Goal: Task Accomplishment & Management: Use online tool/utility

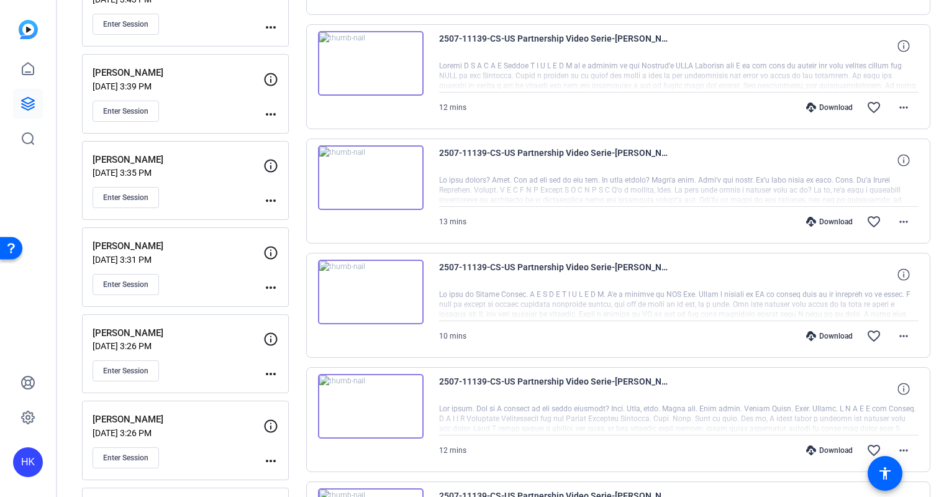
scroll to position [482, 0]
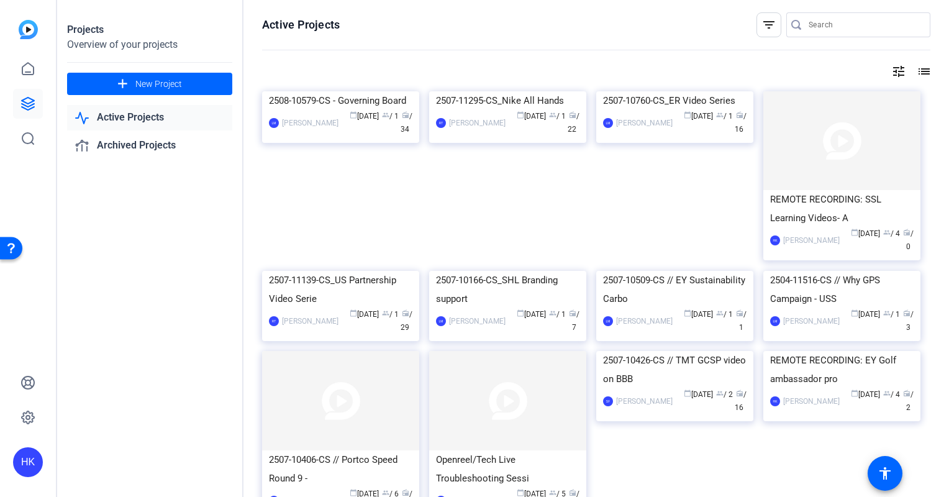
drag, startPoint x: 186, startPoint y: 489, endPoint x: 109, endPoint y: 460, distance: 82.6
click at [109, 460] on div "Projects Overview of your projects add New Project Active Projects Archived Pro…" at bounding box center [150, 248] width 186 height 497
click at [289, 271] on img at bounding box center [340, 271] width 157 height 0
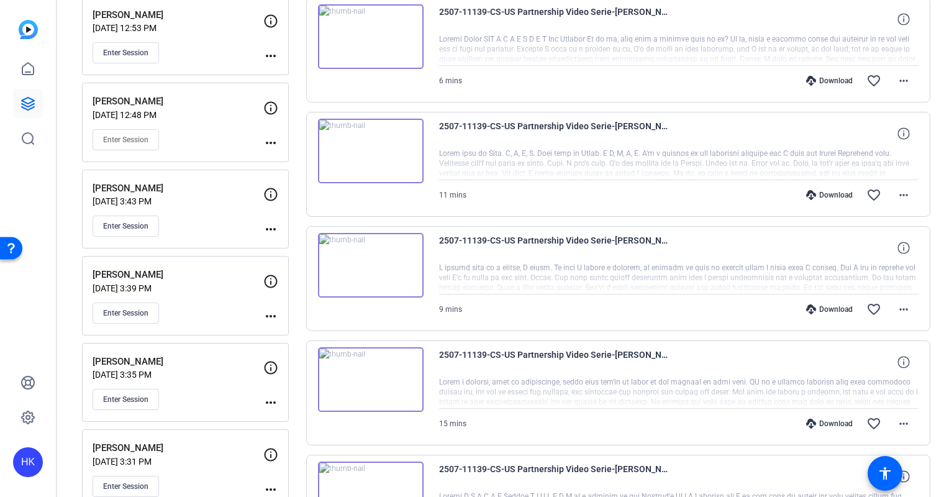
scroll to position [281, 0]
click at [370, 135] on img at bounding box center [371, 149] width 106 height 65
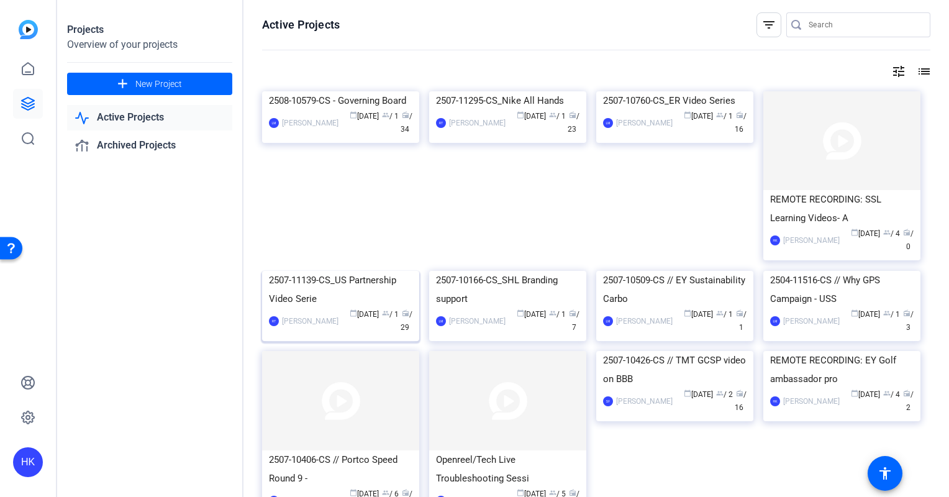
click at [360, 271] on img at bounding box center [340, 271] width 157 height 0
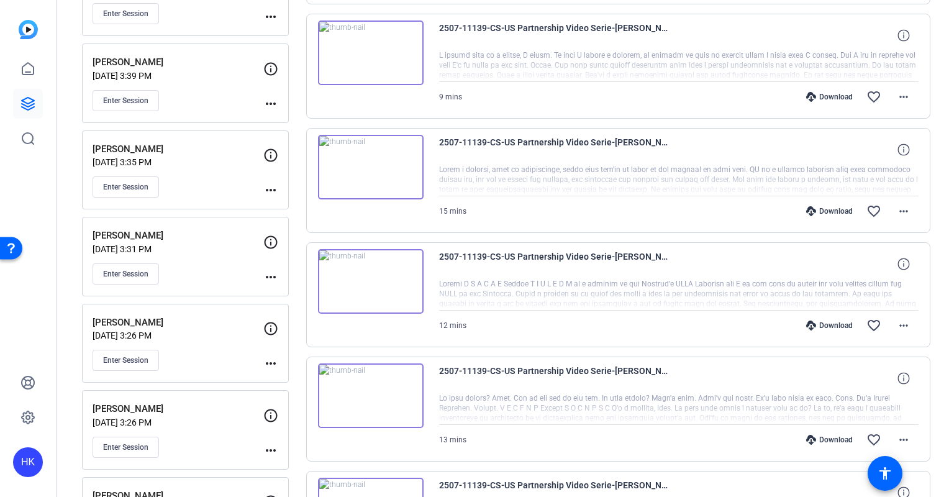
scroll to position [492, 0]
click at [199, 319] on p "[PERSON_NAME]" at bounding box center [178, 322] width 171 height 14
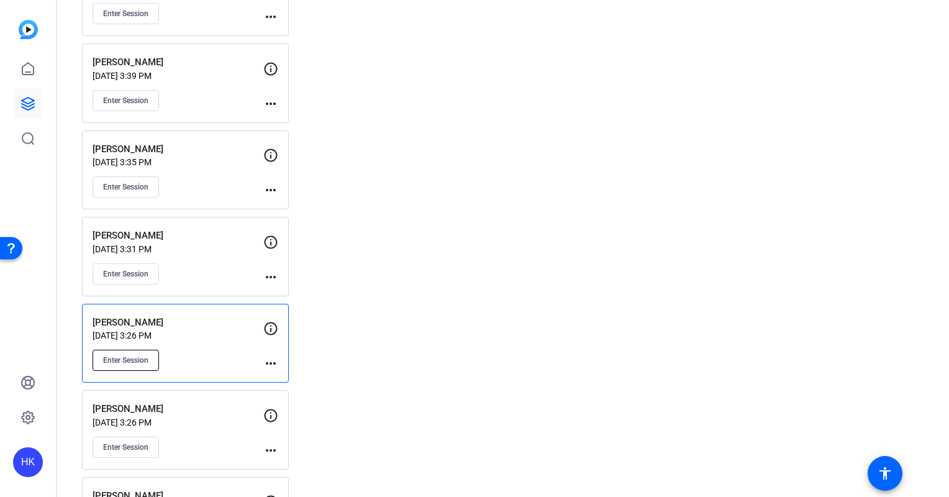
click at [129, 355] on span "Enter Session" at bounding box center [125, 360] width 45 height 10
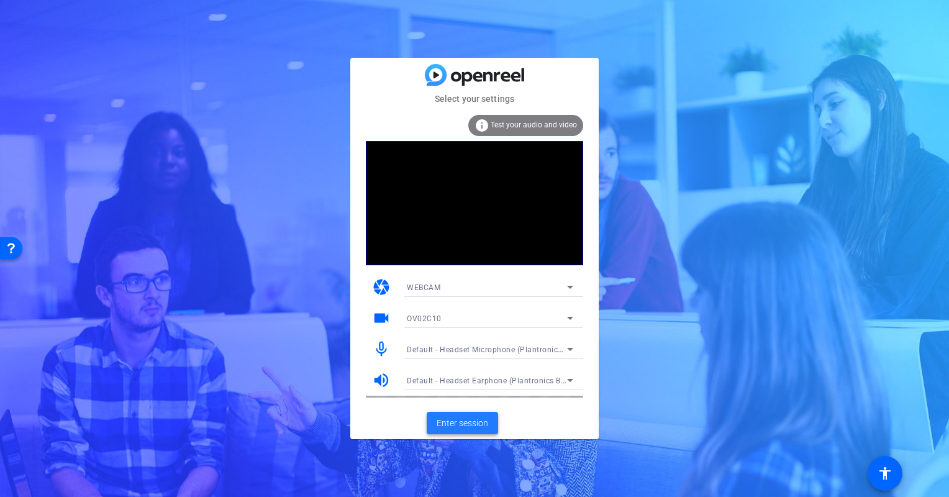
click at [460, 425] on span "Enter session" at bounding box center [463, 423] width 52 height 13
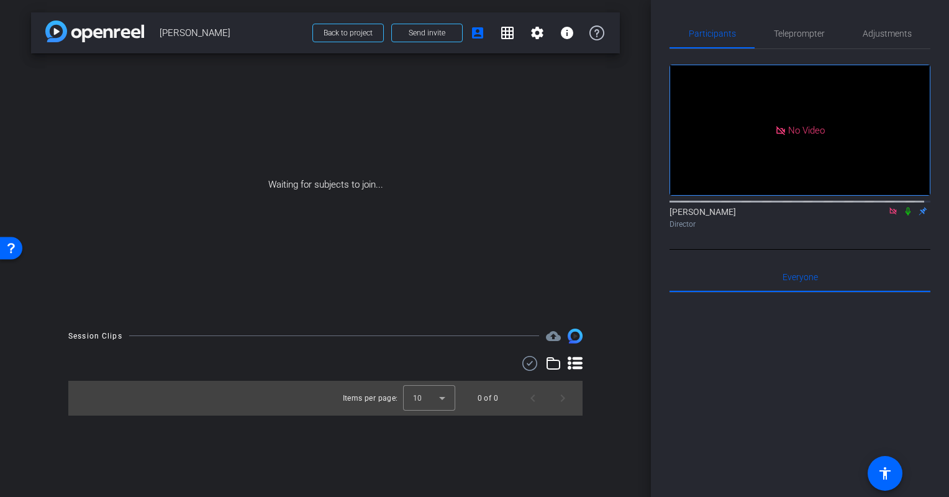
click at [903, 215] on icon at bounding box center [908, 211] width 10 height 9
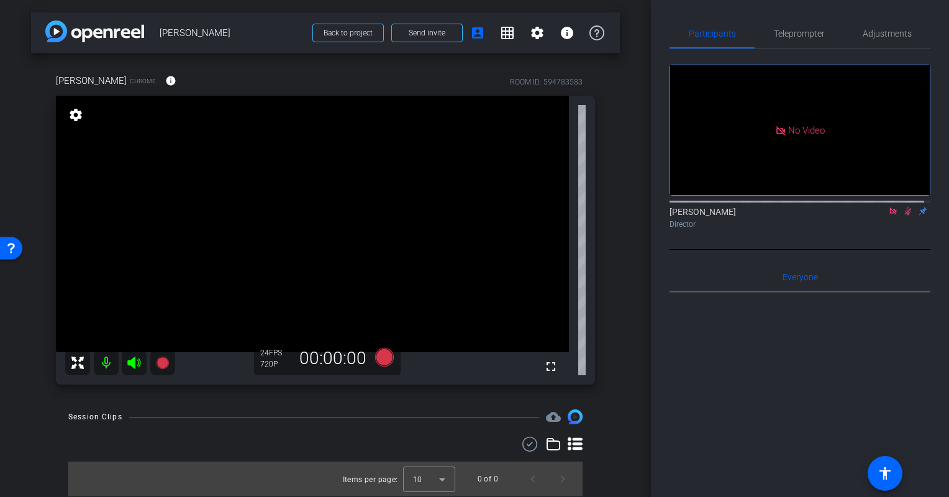
click at [903, 215] on icon at bounding box center [908, 211] width 10 height 9
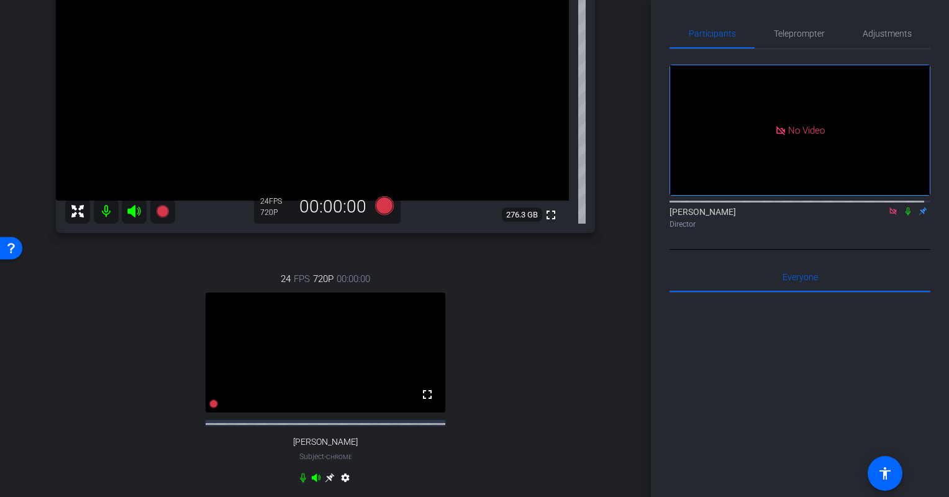
scroll to position [225, 0]
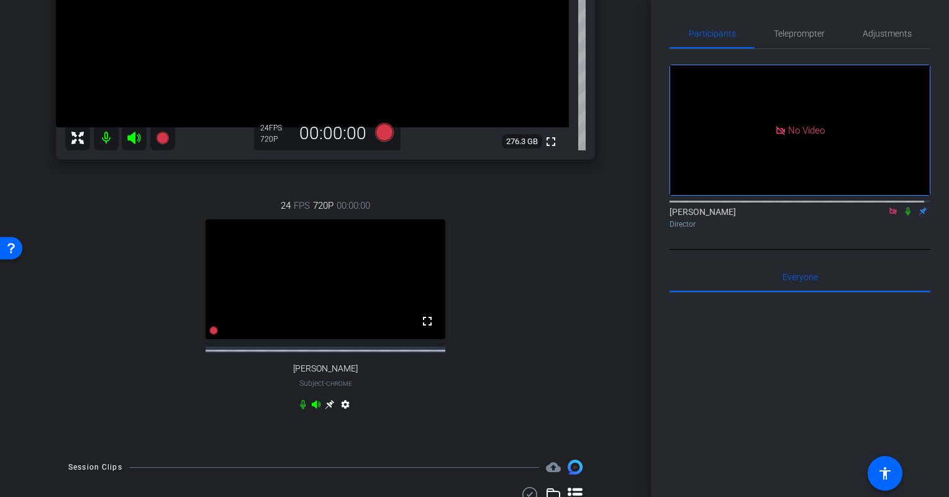
click at [325, 409] on icon at bounding box center [330, 404] width 10 height 10
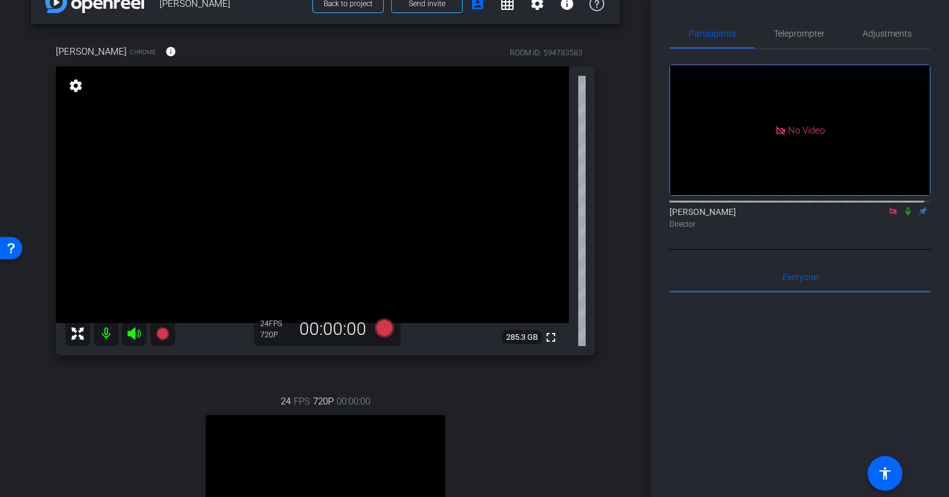
scroll to position [0, 0]
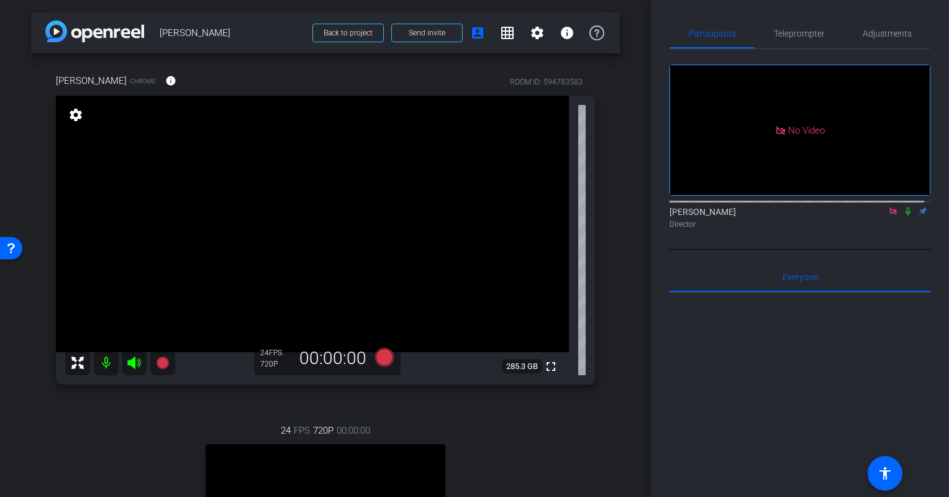
click at [72, 114] on mat-icon "settings" at bounding box center [75, 114] width 17 height 15
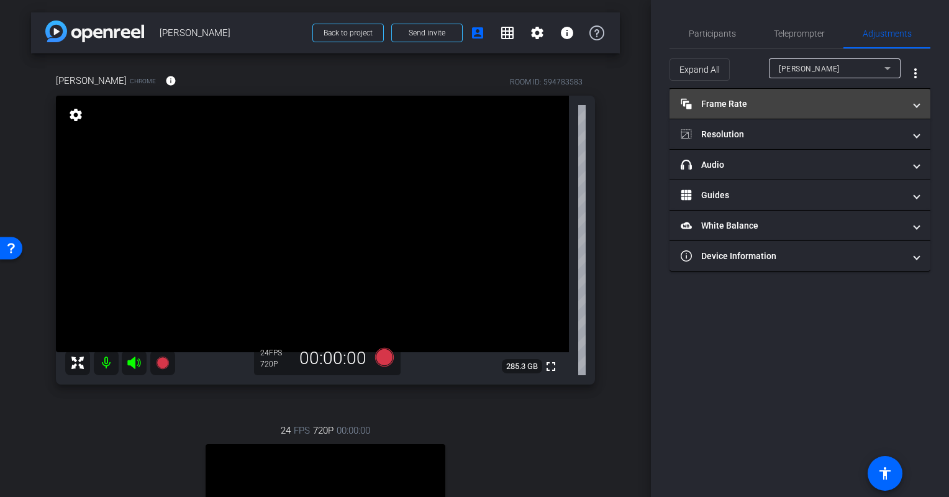
click at [733, 106] on mat-panel-title "Frame Rate Frame Rate" at bounding box center [793, 103] width 224 height 13
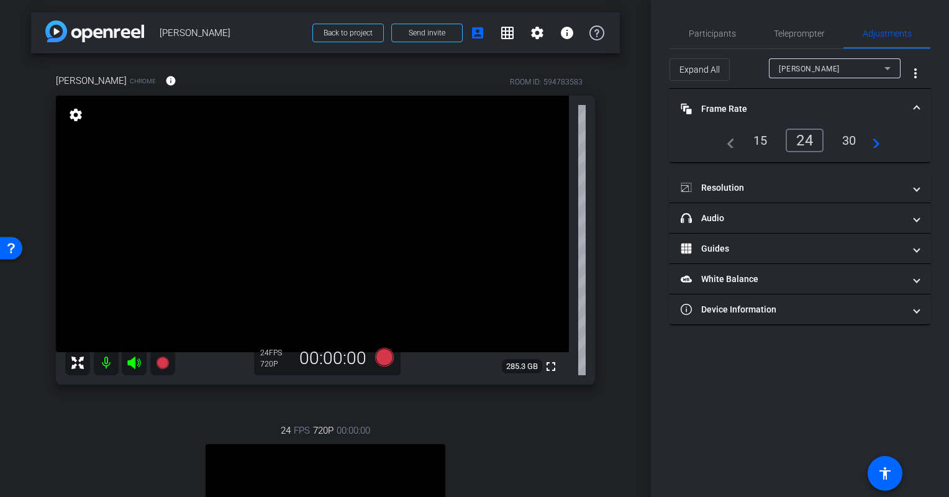
click at [842, 138] on div "30" at bounding box center [849, 140] width 33 height 21
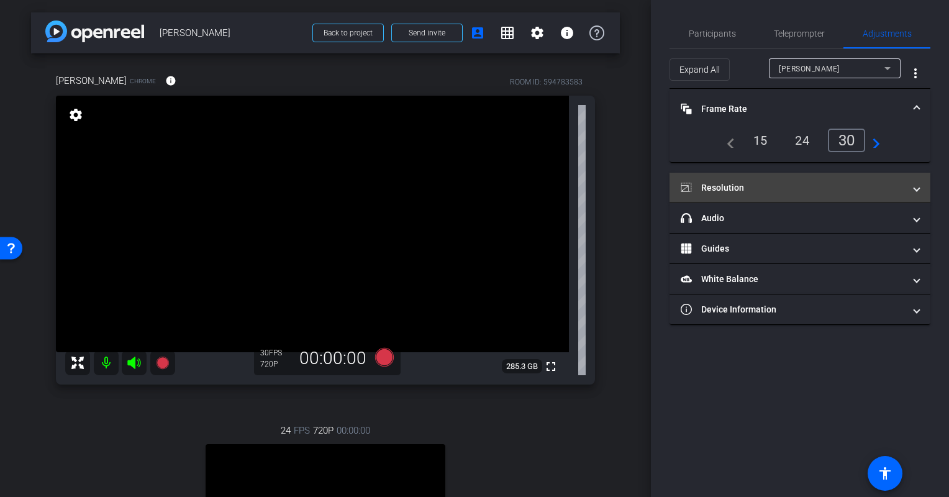
click at [777, 173] on mat-expansion-panel-header "Resolution" at bounding box center [799, 188] width 261 height 30
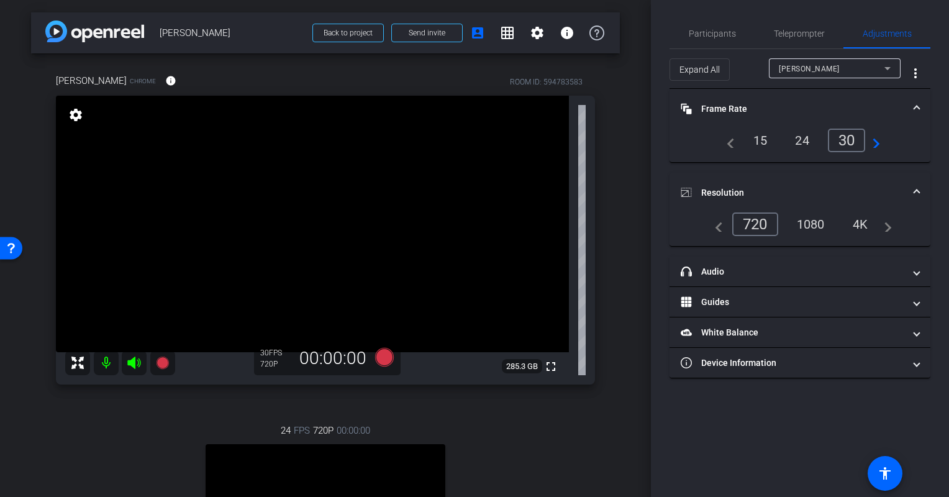
click at [818, 219] on div "1080" at bounding box center [810, 224] width 47 height 21
click at [703, 27] on span "Participants" at bounding box center [712, 34] width 47 height 30
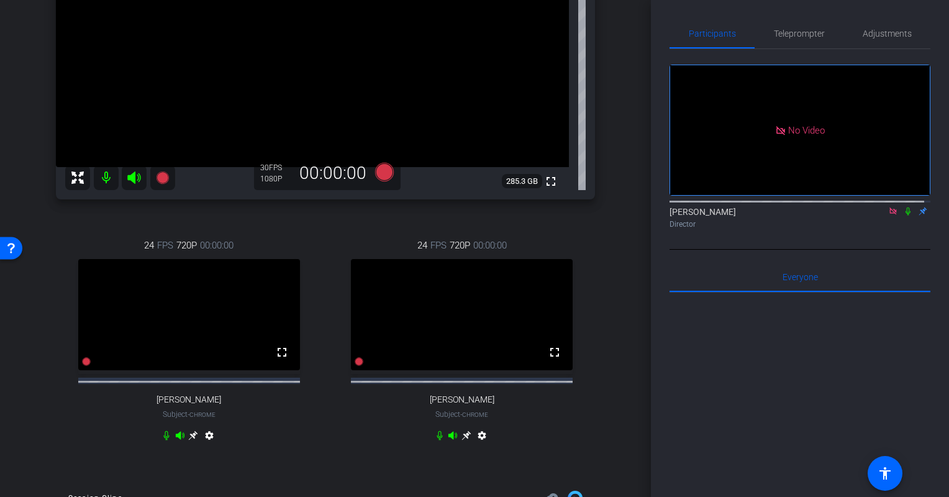
scroll to position [184, 0]
click at [905, 208] on icon at bounding box center [907, 211] width 5 height 8
click at [903, 209] on icon at bounding box center [908, 211] width 10 height 9
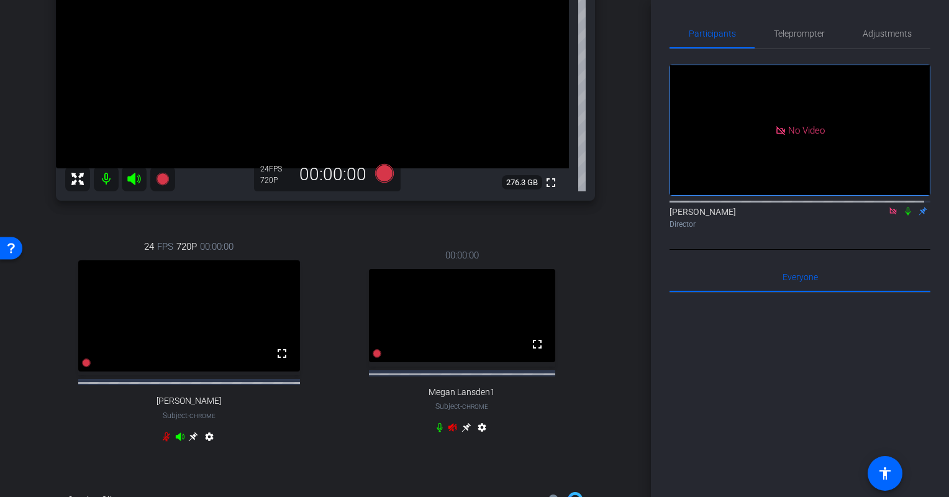
scroll to position [171, 0]
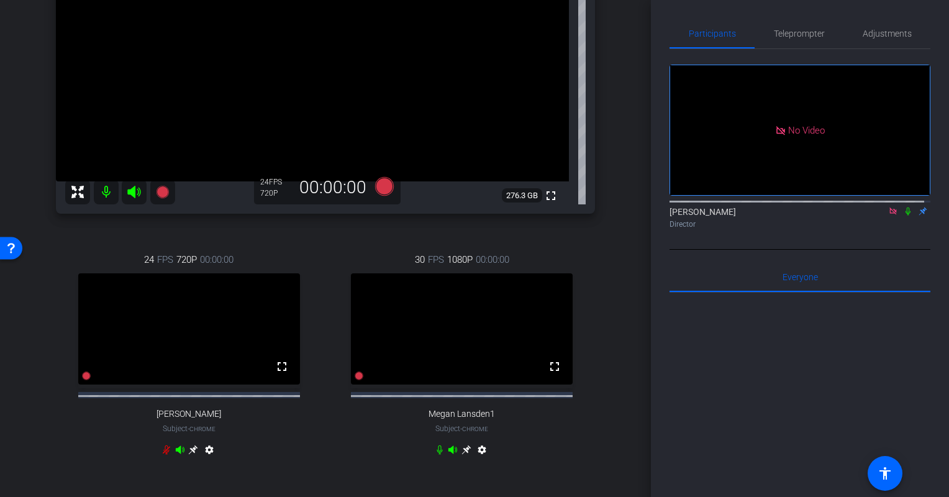
click at [198, 454] on icon at bounding box center [193, 449] width 9 height 9
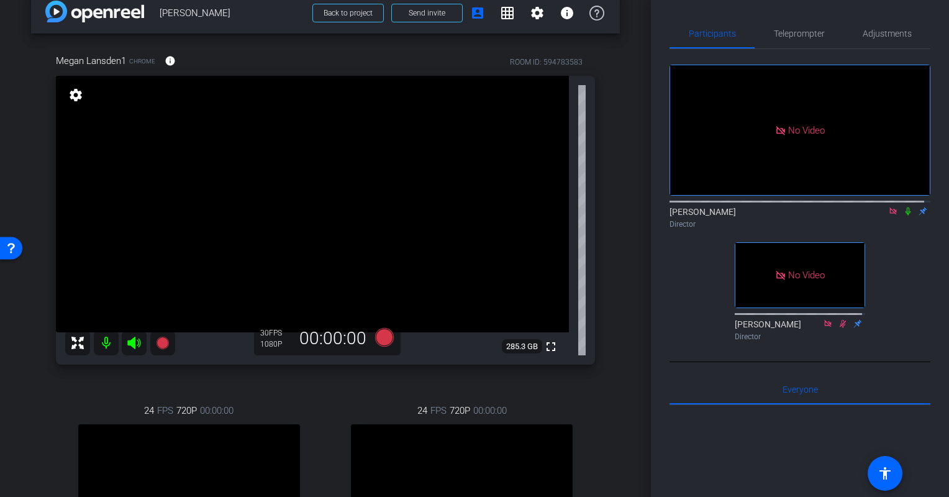
scroll to position [19, 0]
click at [161, 342] on icon at bounding box center [162, 344] width 12 height 12
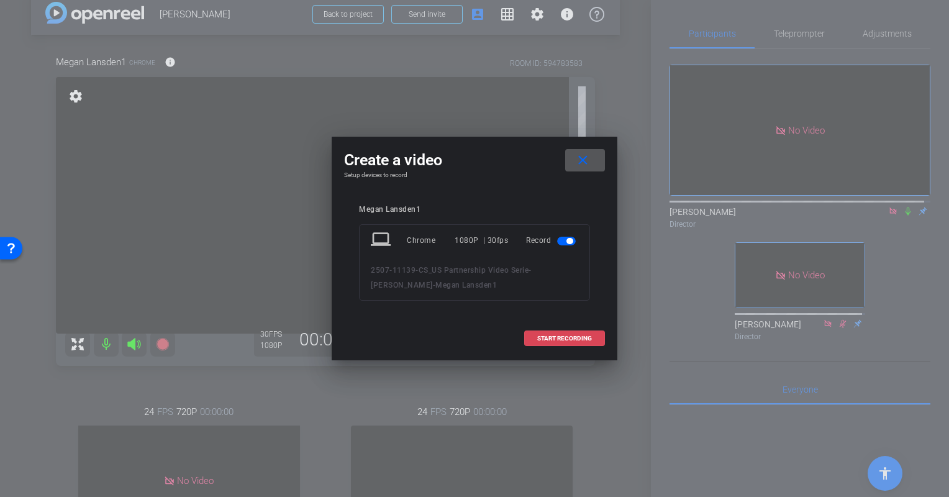
click at [550, 335] on span "START RECORDING" at bounding box center [564, 338] width 55 height 6
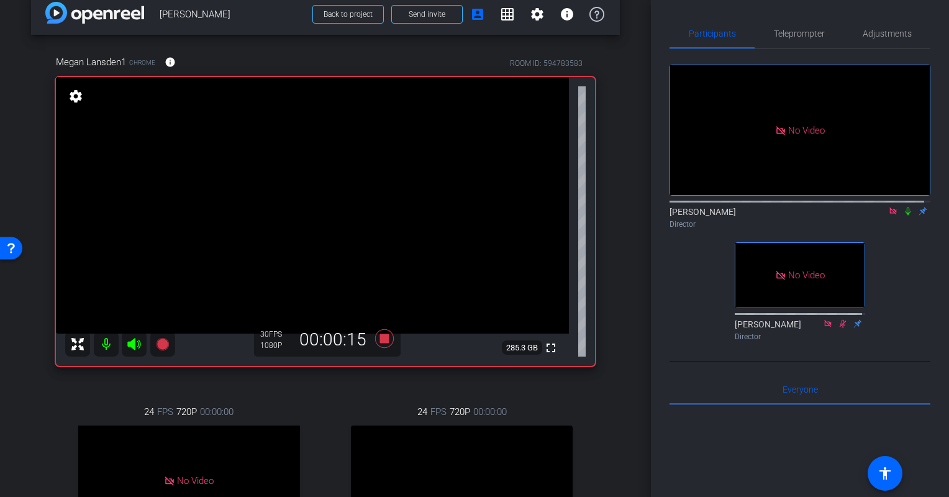
click at [903, 209] on icon at bounding box center [908, 211] width 10 height 9
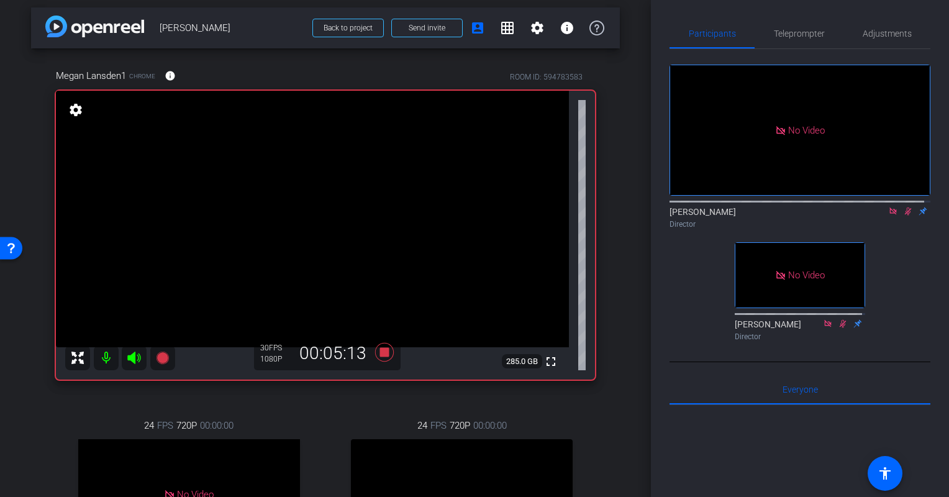
scroll to position [6, 0]
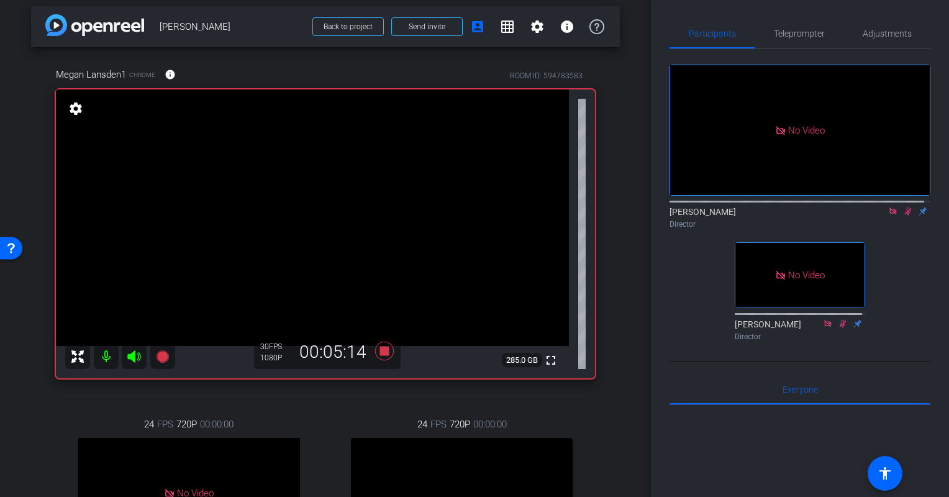
click at [903, 207] on icon at bounding box center [908, 211] width 10 height 9
click at [384, 348] on icon at bounding box center [384, 351] width 19 height 19
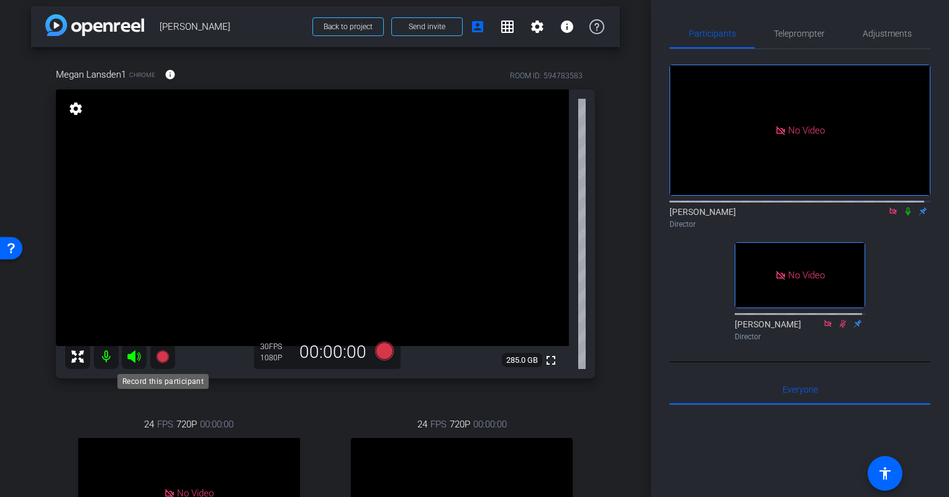
click at [169, 353] on icon at bounding box center [162, 356] width 15 height 15
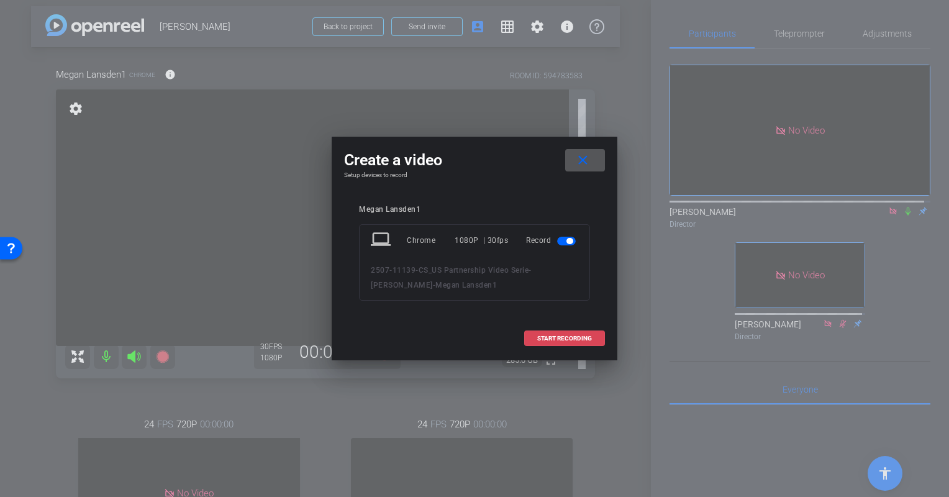
click at [565, 333] on span at bounding box center [564, 339] width 79 height 30
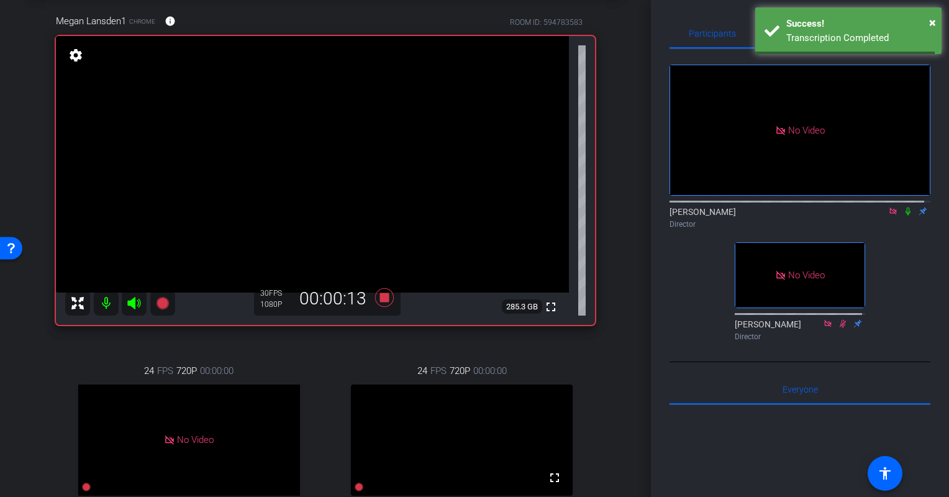
scroll to position [55, 0]
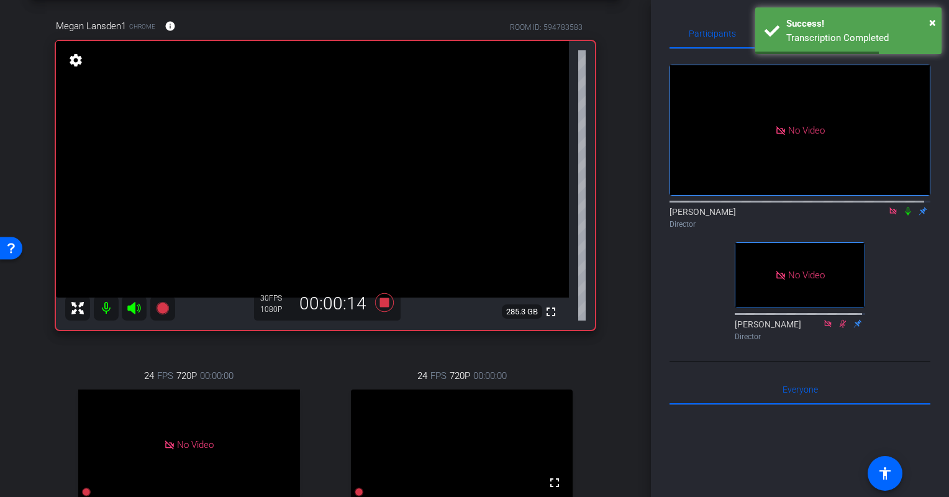
click at [903, 209] on icon at bounding box center [908, 211] width 10 height 9
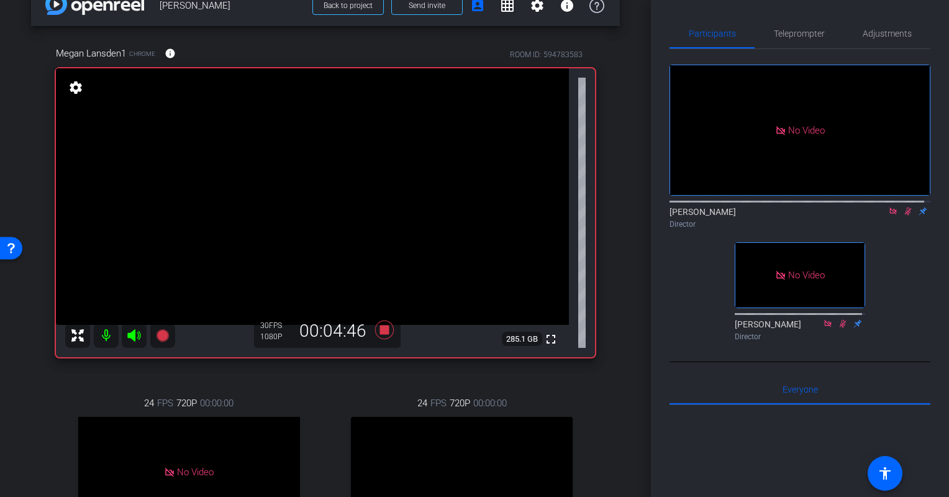
scroll to position [24, 0]
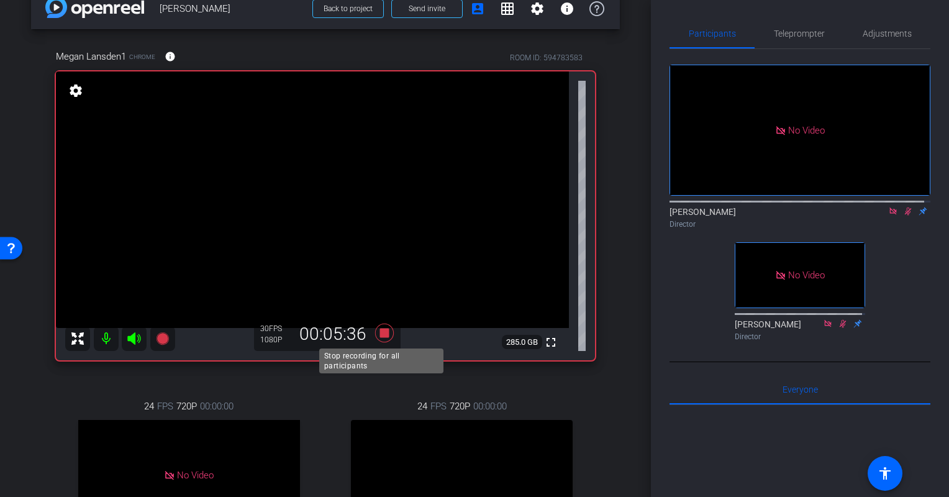
click at [383, 328] on icon at bounding box center [384, 333] width 19 height 19
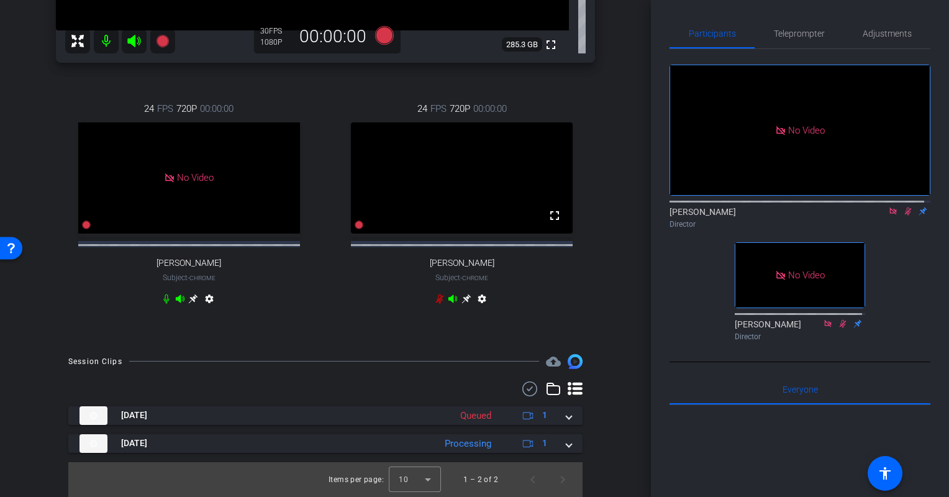
scroll to position [324, 0]
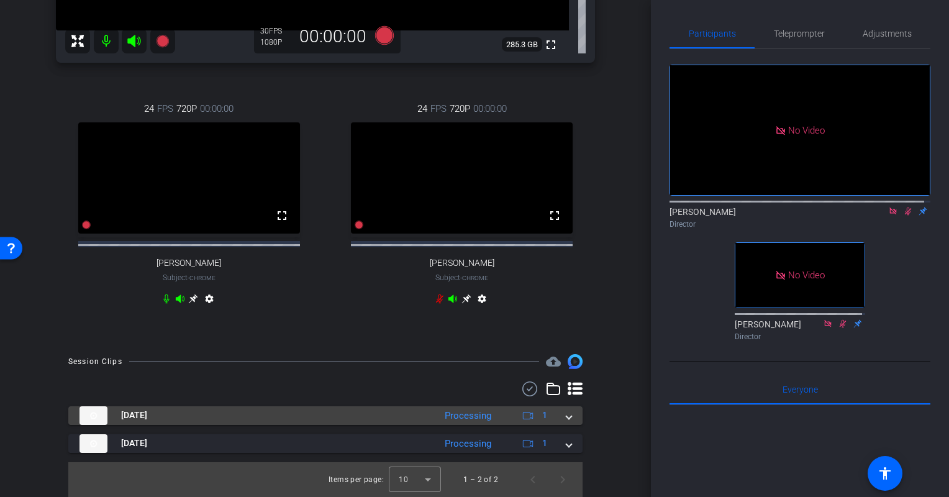
click at [566, 422] on span at bounding box center [568, 415] width 5 height 13
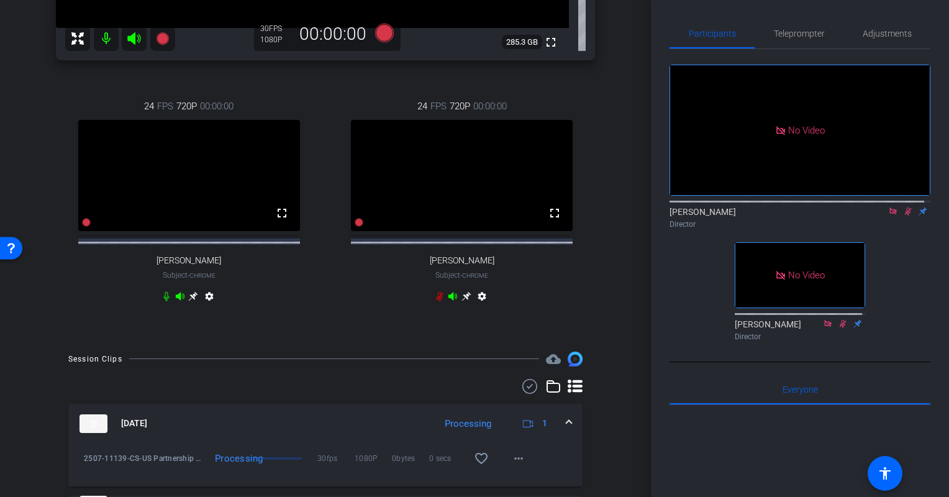
click at [566, 430] on span at bounding box center [568, 423] width 5 height 13
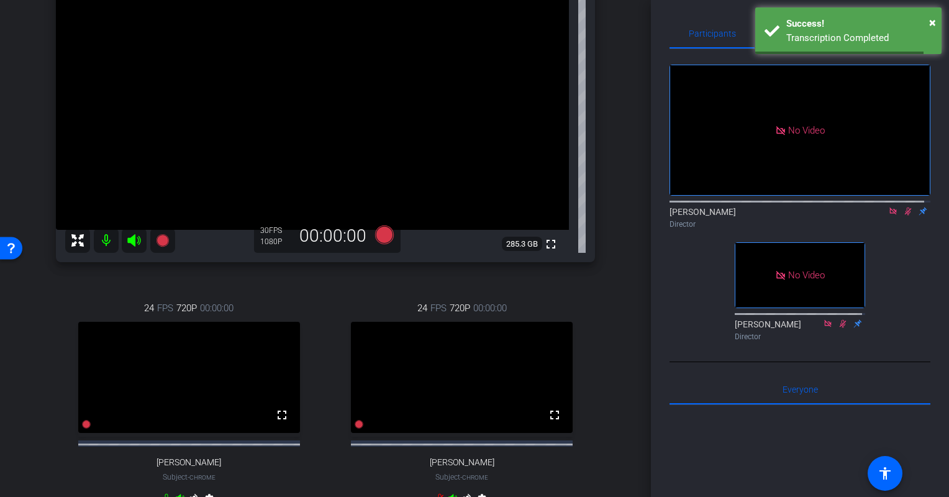
scroll to position [120, 0]
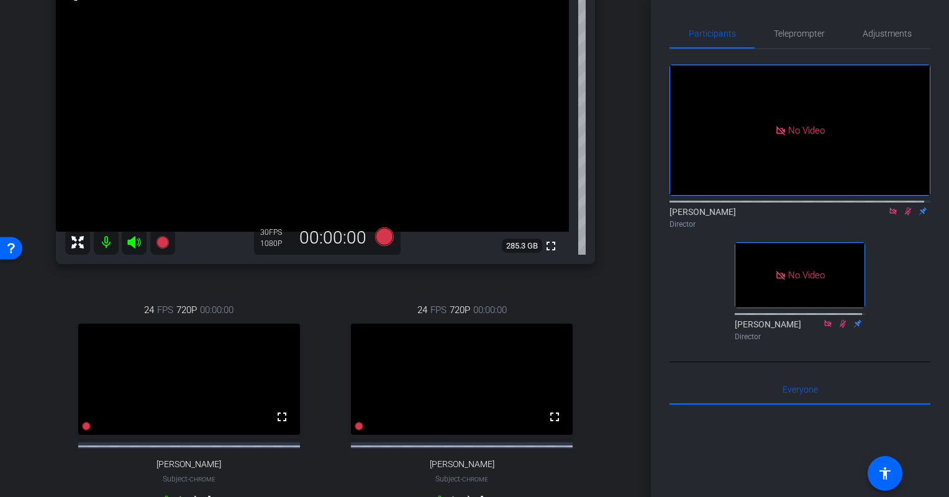
click at [903, 207] on icon at bounding box center [908, 211] width 10 height 9
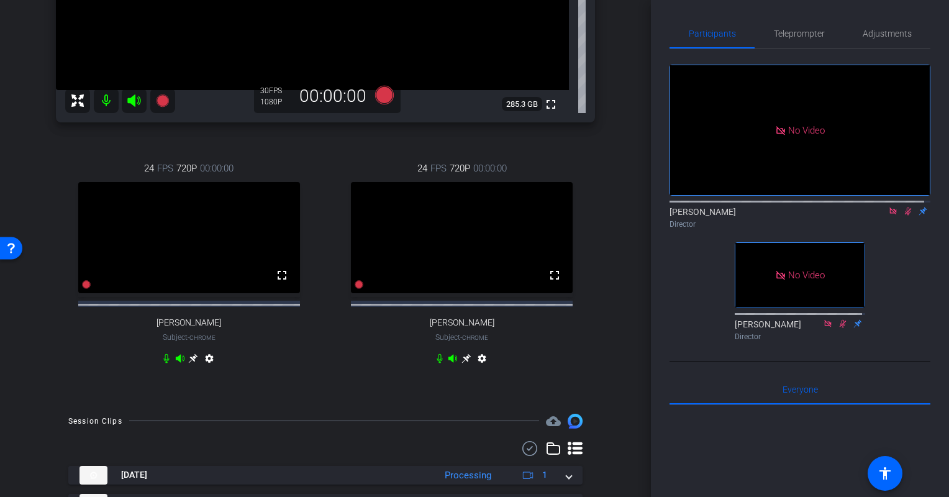
scroll to position [319, 0]
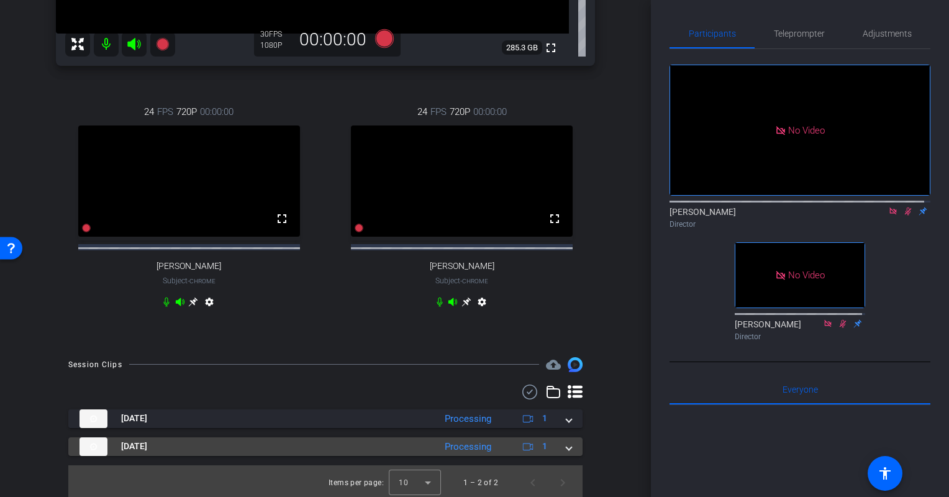
click at [566, 453] on span at bounding box center [568, 446] width 5 height 13
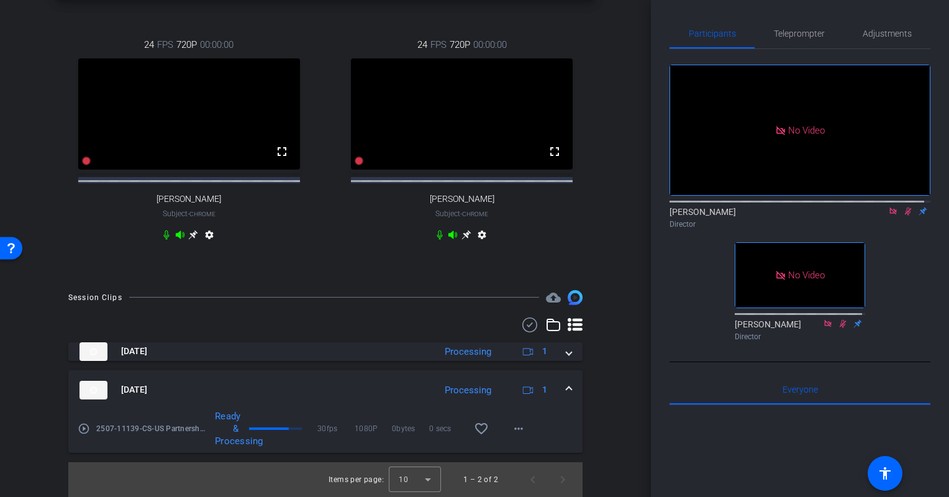
scroll to position [390, 0]
click at [558, 393] on div "[DATE] Processing 1" at bounding box center [322, 390] width 487 height 19
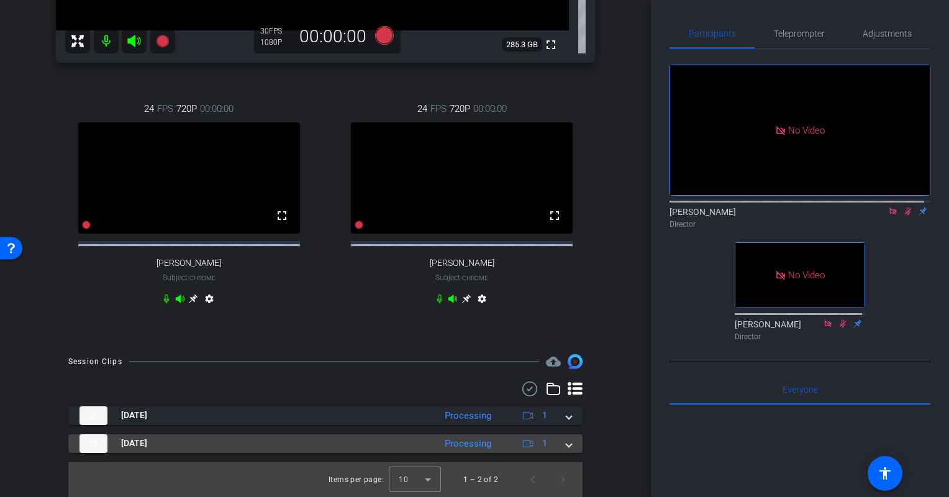
scroll to position [335, 0]
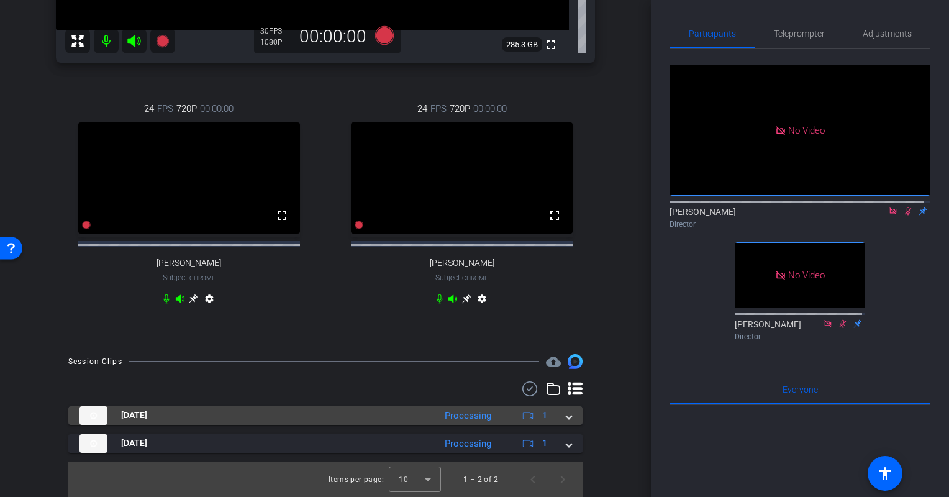
click at [566, 417] on mat-expansion-panel-header "[DATE] Processing 1" at bounding box center [325, 415] width 514 height 19
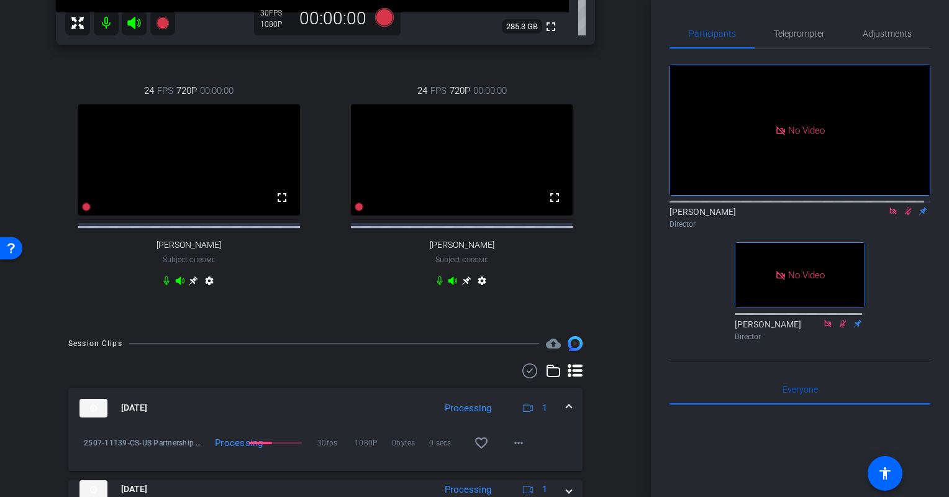
scroll to position [386, 0]
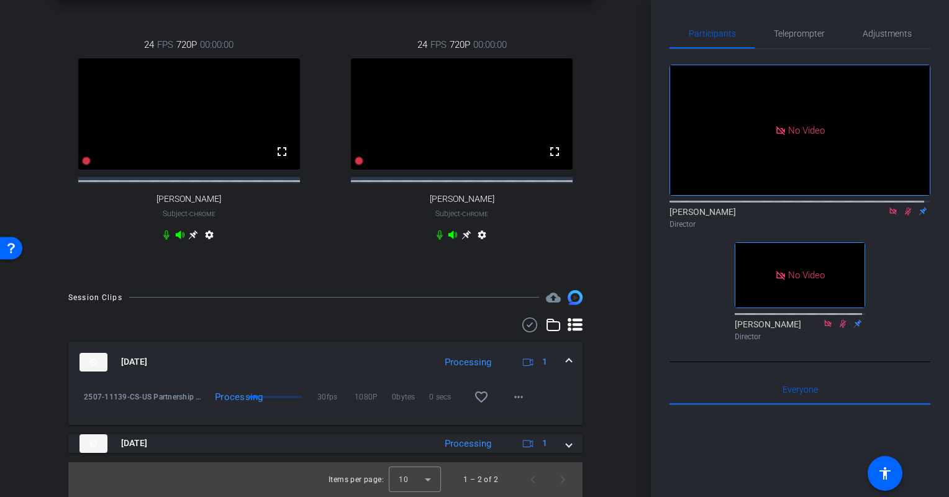
click at [904, 207] on icon at bounding box center [908, 211] width 10 height 9
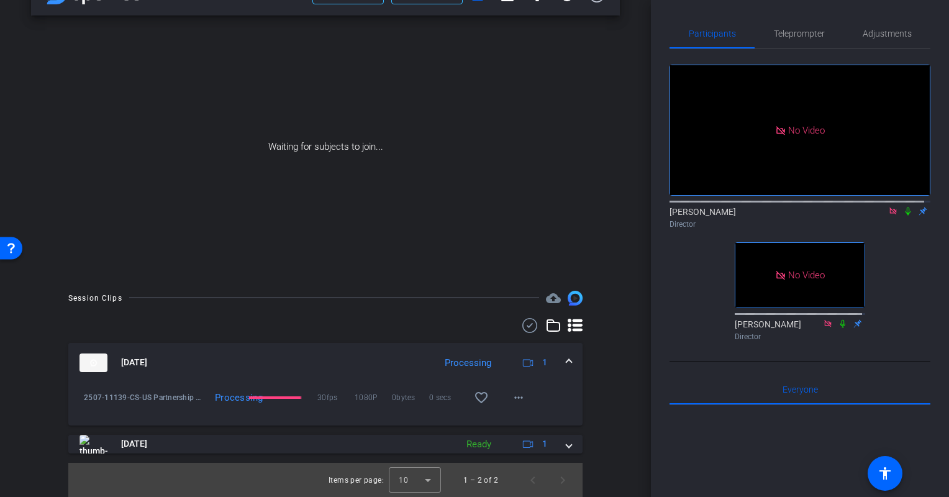
scroll to position [0, 0]
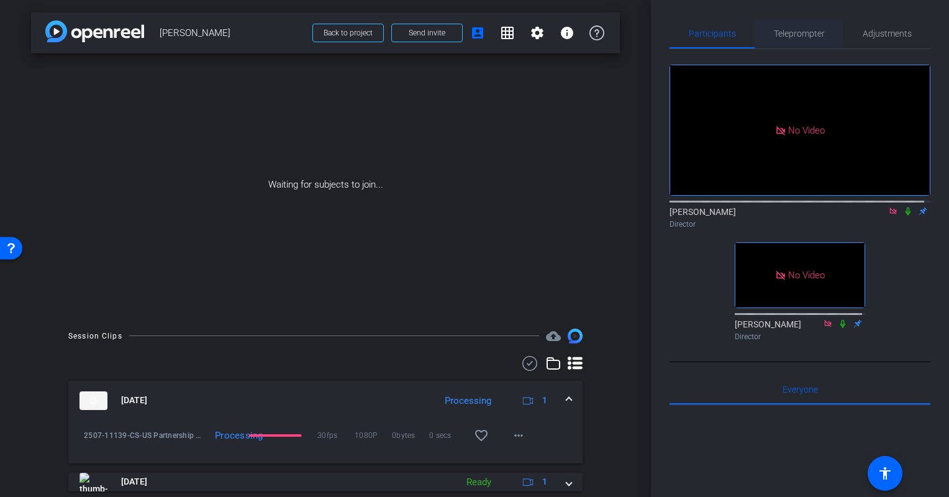
click at [795, 29] on span "Teleprompter" at bounding box center [799, 33] width 51 height 9
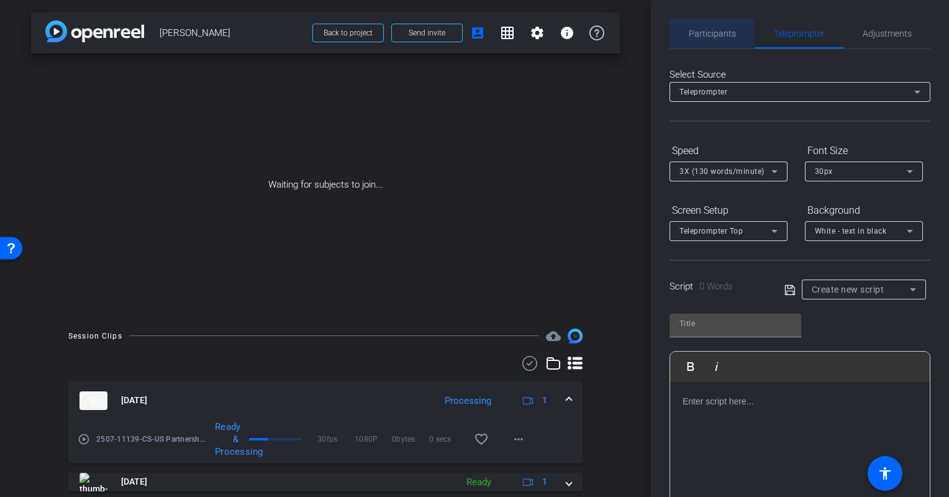
click at [709, 32] on span "Participants" at bounding box center [712, 33] width 47 height 9
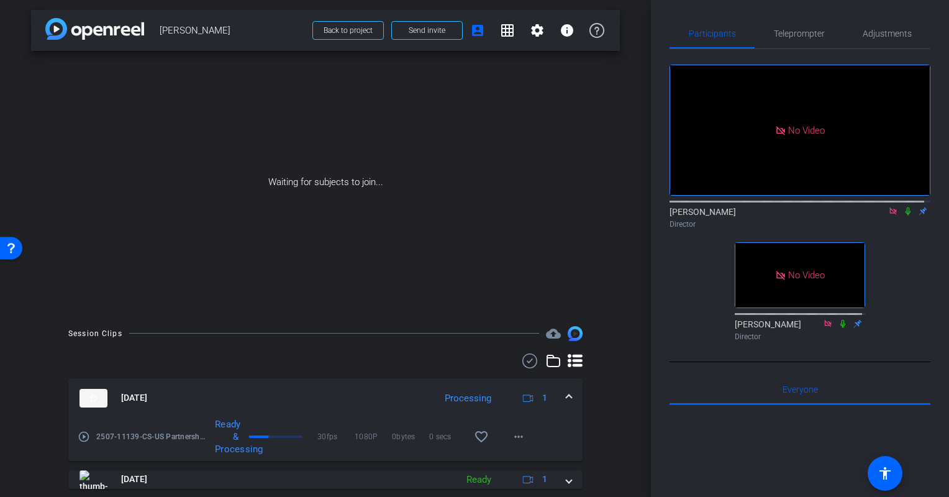
scroll to position [2, 0]
click at [787, 32] on span "Teleprompter" at bounding box center [799, 33] width 51 height 9
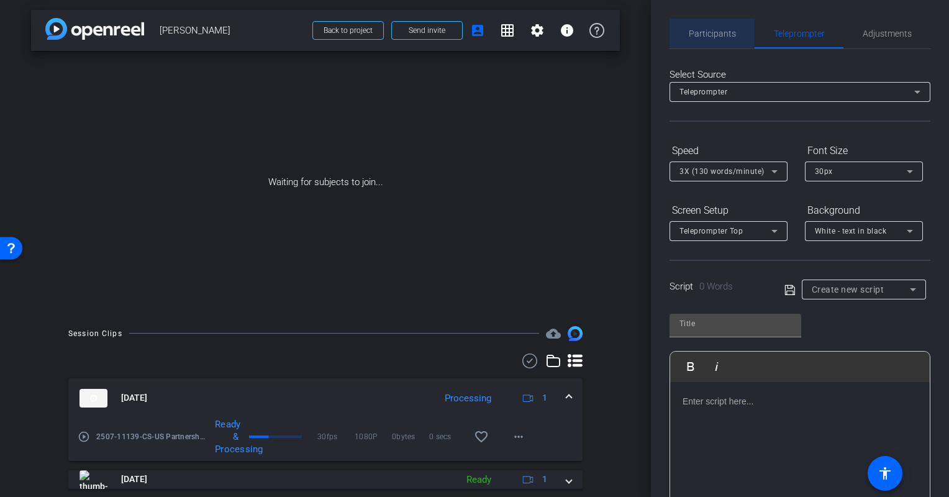
click at [722, 36] on span "Participants" at bounding box center [712, 33] width 47 height 9
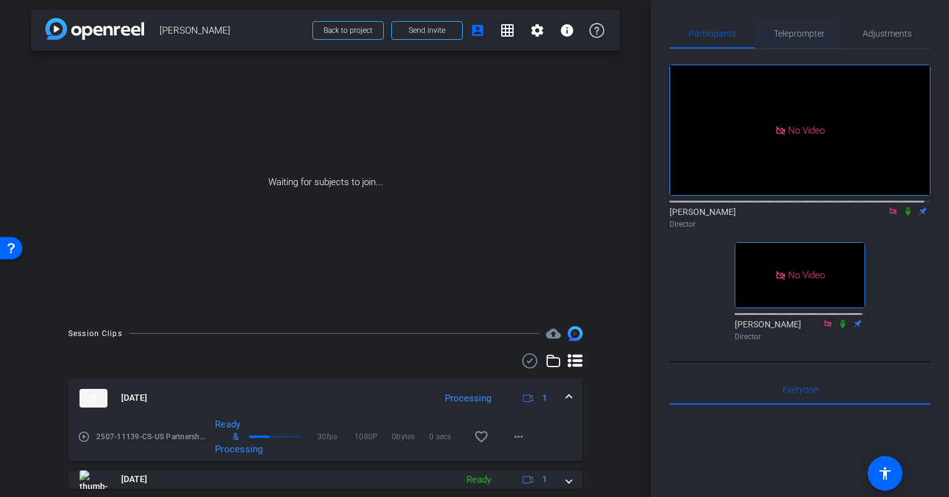
click at [800, 39] on span "Teleprompter" at bounding box center [799, 34] width 51 height 30
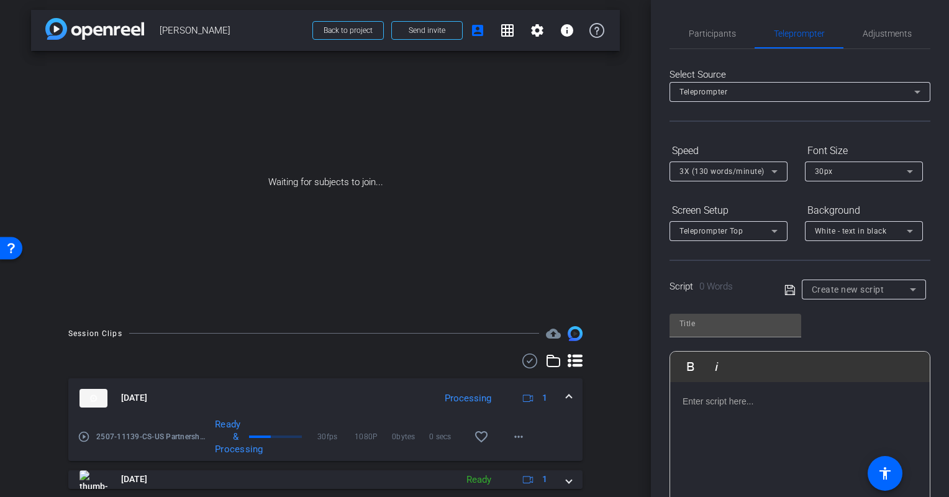
scroll to position [114, 0]
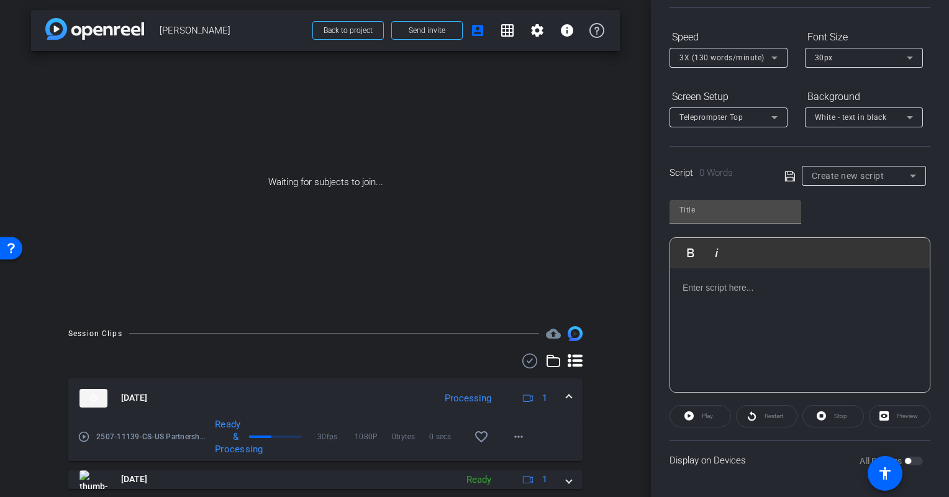
click at [925, 359] on div "Participants Teleprompter Adjustments [PERSON_NAME] Director [PERSON_NAME] Dire…" at bounding box center [800, 248] width 298 height 497
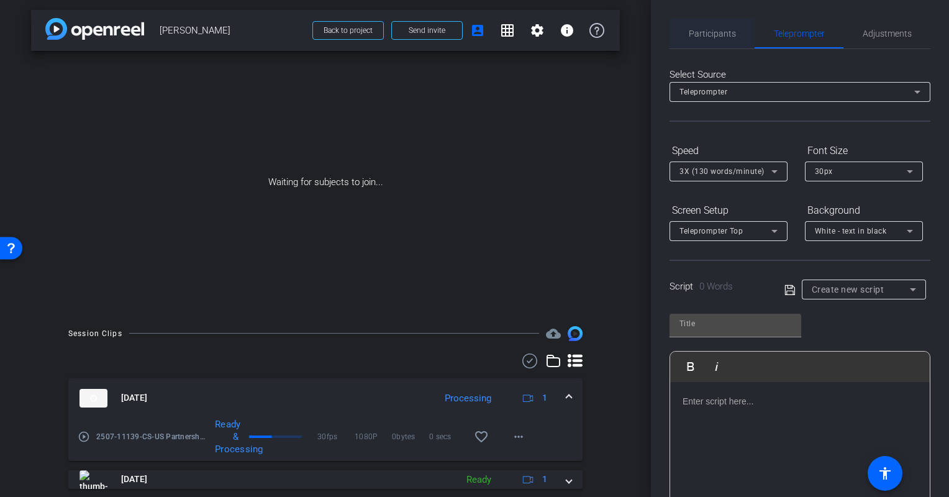
click at [705, 32] on span "Participants" at bounding box center [712, 33] width 47 height 9
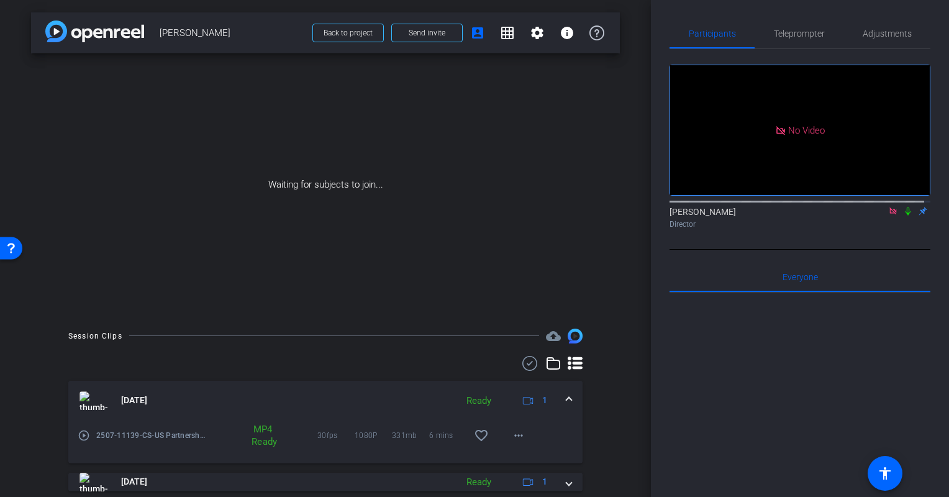
scroll to position [38, 0]
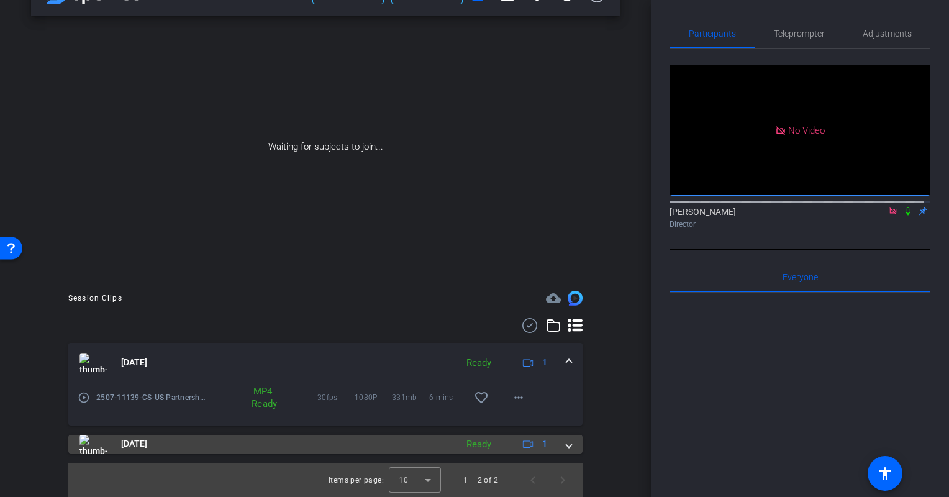
click at [566, 445] on span at bounding box center [568, 443] width 5 height 13
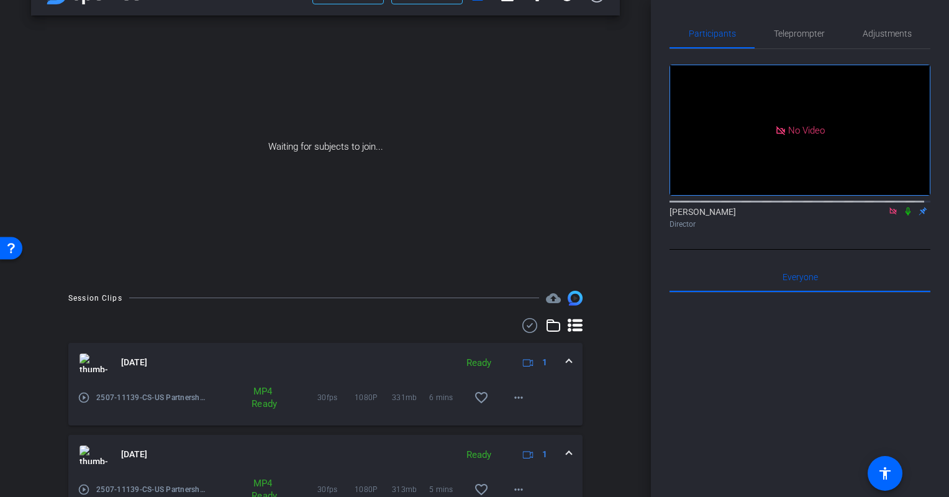
scroll to position [102, 0]
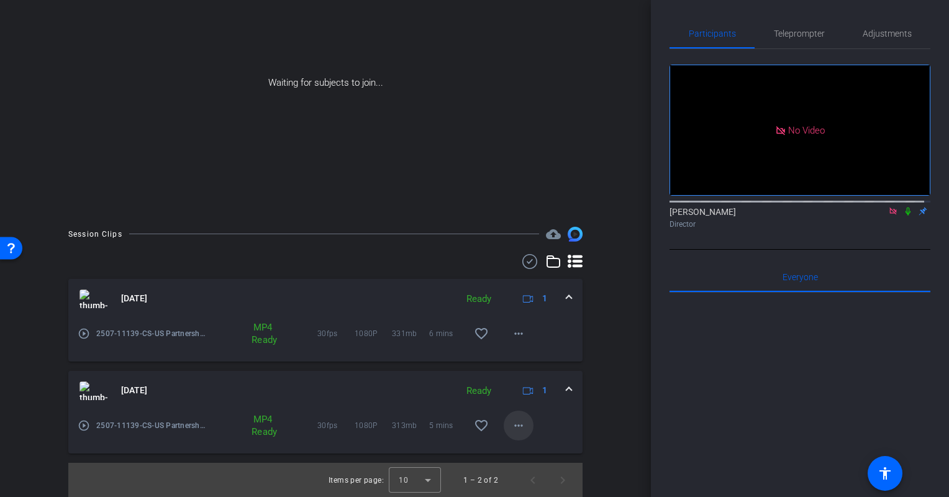
click at [511, 422] on mat-icon "more_horiz" at bounding box center [518, 425] width 15 height 15
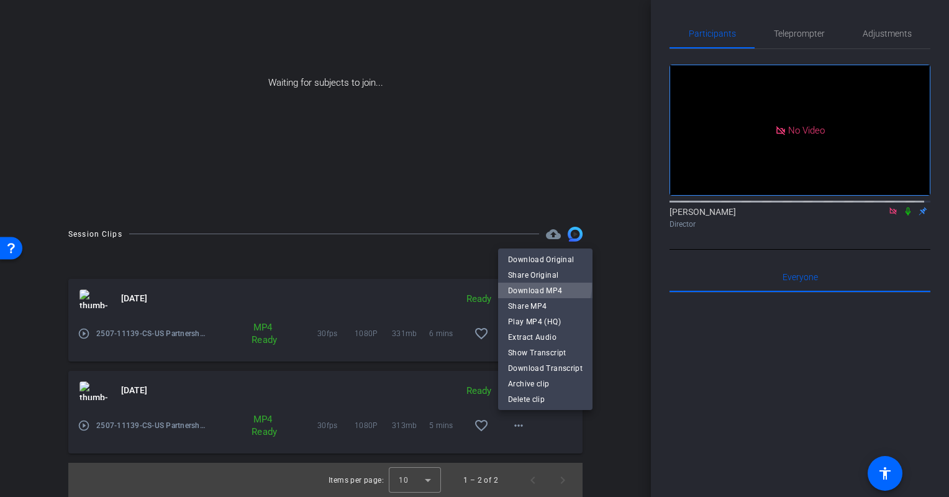
click at [536, 286] on span "Download MP4" at bounding box center [545, 290] width 75 height 15
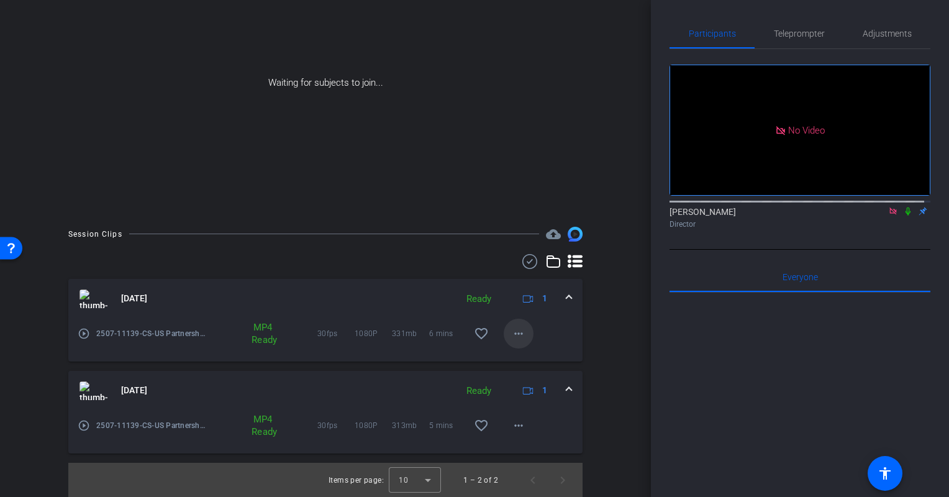
click at [514, 323] on span at bounding box center [519, 334] width 30 height 30
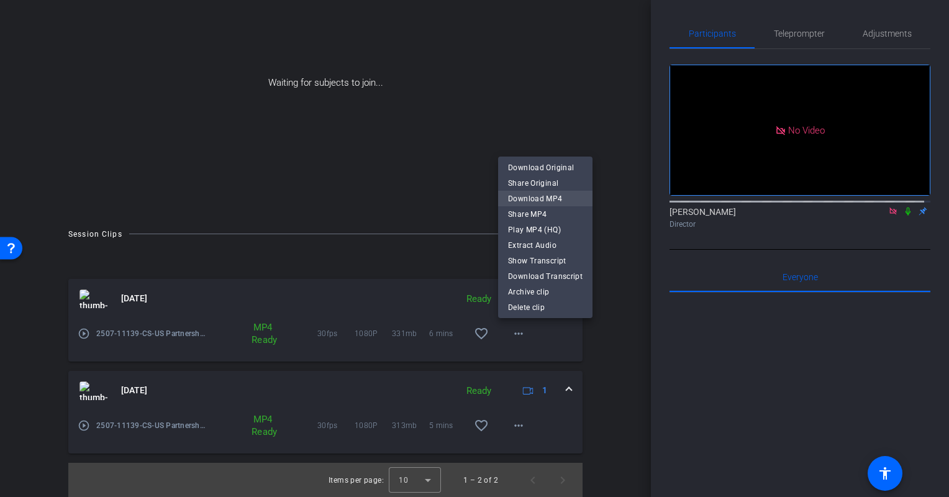
click at [544, 192] on span "Download MP4" at bounding box center [545, 198] width 75 height 15
